Goal: Obtain resource: Download file/media

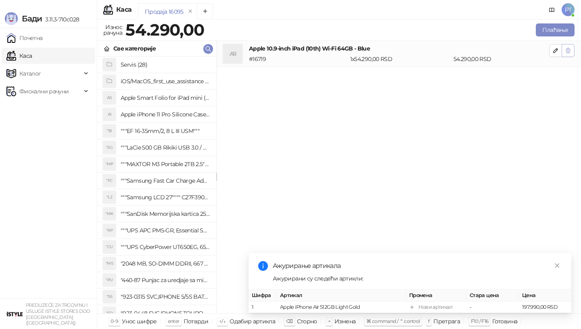
click at [566, 51] on icon "button" at bounding box center [568, 50] width 6 height 6
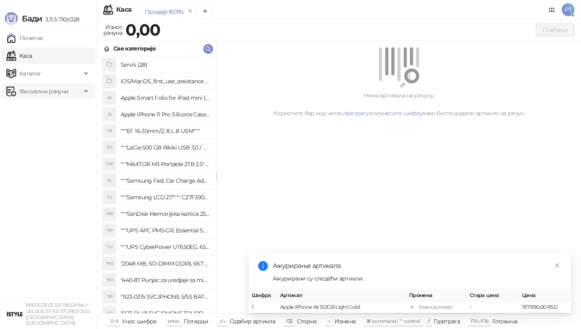
click at [39, 88] on span "Фискални рачуни" at bounding box center [43, 91] width 49 height 16
click at [46, 110] on link "Издати рачуни" at bounding box center [37, 109] width 54 height 16
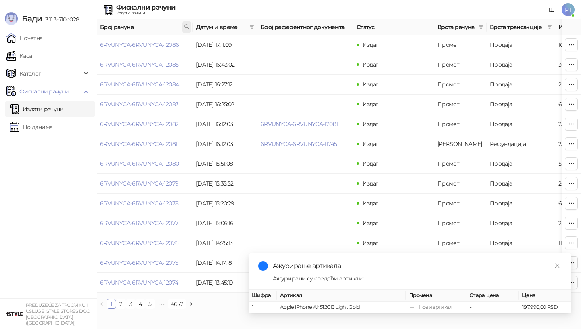
click at [187, 26] on icon at bounding box center [187, 27] width 6 height 6
click at [252, 26] on icon "filter" at bounding box center [252, 27] width 4 height 4
click at [160, 43] on input at bounding box center [177, 44] width 34 height 9
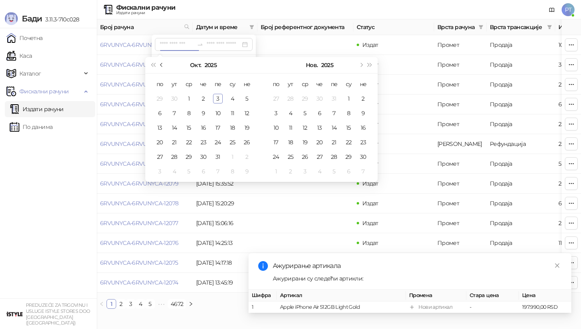
click at [161, 65] on span "Претходни месец (PageUp)" at bounding box center [162, 65] width 4 height 4
type input "**********"
click at [218, 97] on div "5" at bounding box center [218, 99] width 10 height 10
type input "**********"
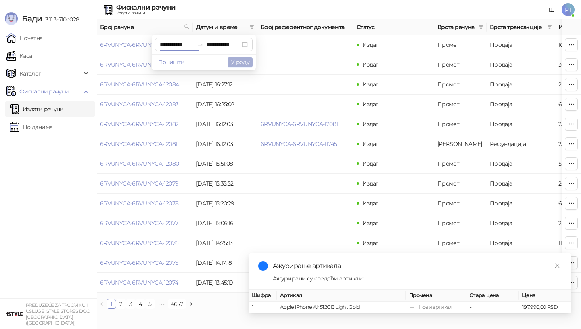
click at [245, 63] on button "У реду" at bounding box center [240, 62] width 25 height 10
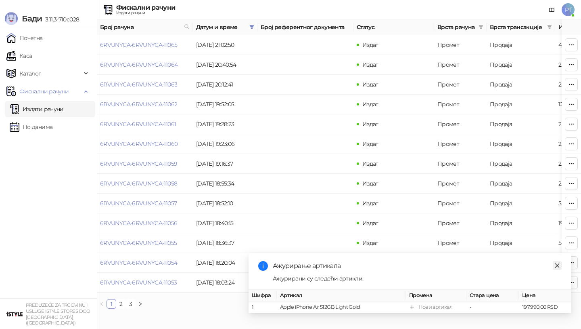
click at [557, 265] on icon "close" at bounding box center [558, 265] width 6 height 6
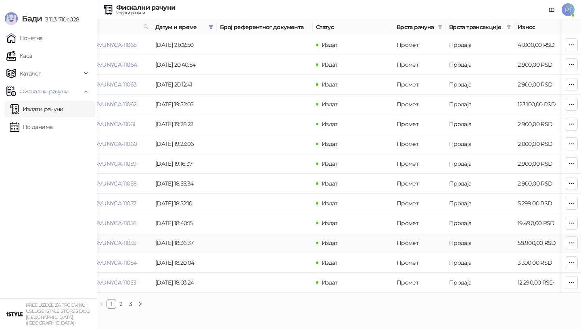
scroll to position [0, 42]
click at [121, 305] on link "2" at bounding box center [121, 303] width 9 height 9
click at [572, 103] on icon "button" at bounding box center [571, 104] width 6 height 6
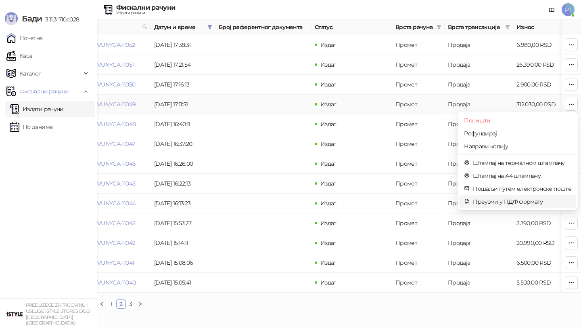
click at [491, 201] on span "Преузми у ПДФ формату" at bounding box center [522, 201] width 99 height 9
